Goal: Go to known website: Go to known website

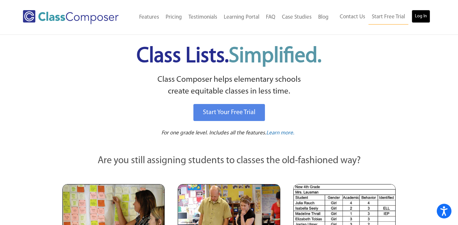
click at [421, 16] on link "Log In" at bounding box center [421, 16] width 19 height 13
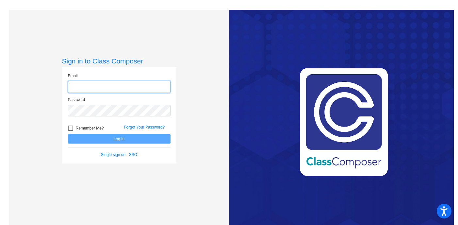
type input "[EMAIL_ADDRESS][DOMAIN_NAME]"
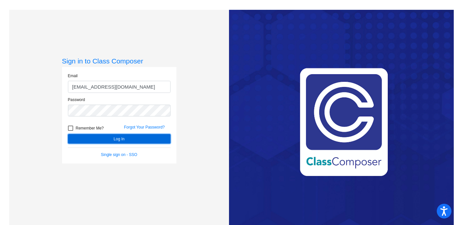
click at [124, 140] on button "Log In" at bounding box center [119, 138] width 103 height 9
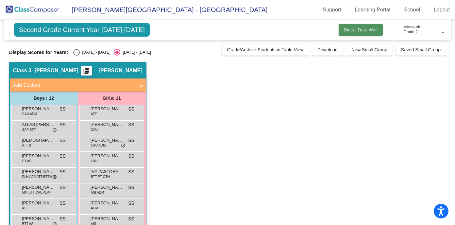
click at [361, 27] on span "Digital Data Wall" at bounding box center [361, 29] width 34 height 5
